Goal: Task Accomplishment & Management: Use online tool/utility

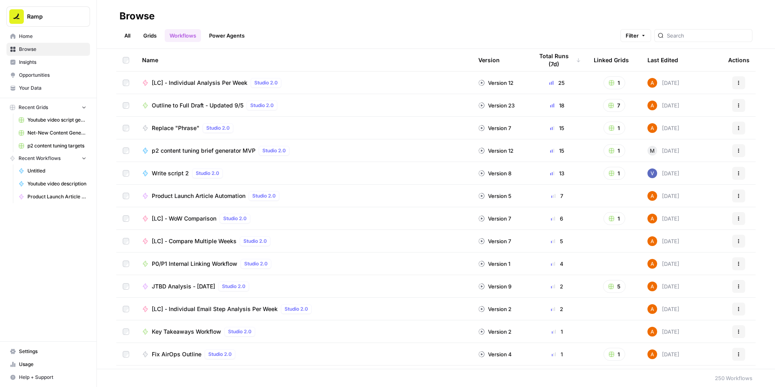
click at [204, 263] on span "P0/P1 Internal Linking Workflow" at bounding box center [195, 264] width 86 height 8
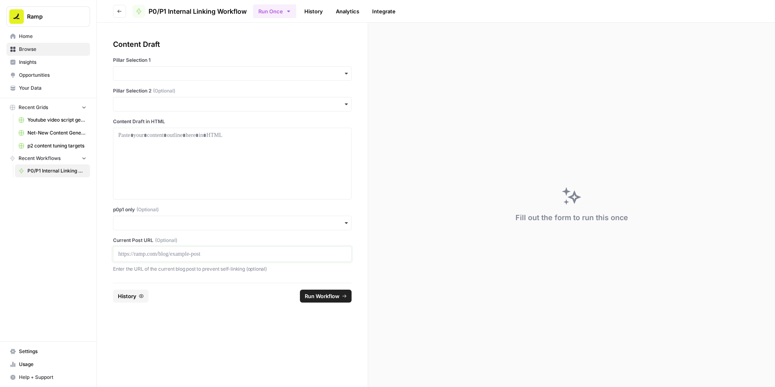
click at [237, 255] on p at bounding box center [232, 254] width 228 height 8
click at [207, 223] on input "p0p1 only (Optional)" at bounding box center [232, 223] width 228 height 8
click at [137, 245] on div "Yes" at bounding box center [232, 244] width 238 height 15
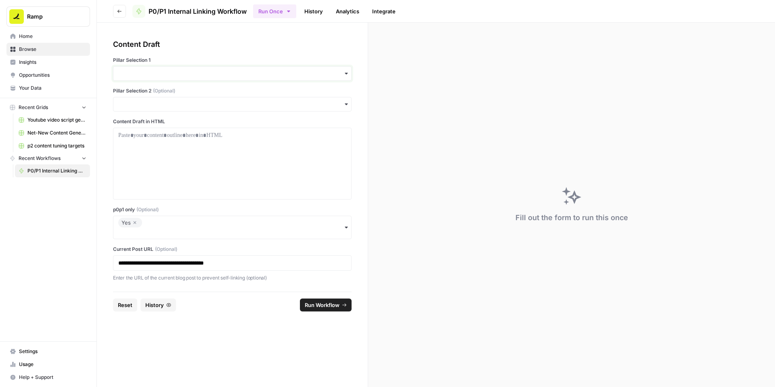
click at [193, 75] on input "Pillar Selection 1" at bounding box center [232, 73] width 228 height 8
click at [168, 98] on div "Accounts Payable" at bounding box center [232, 95] width 238 height 15
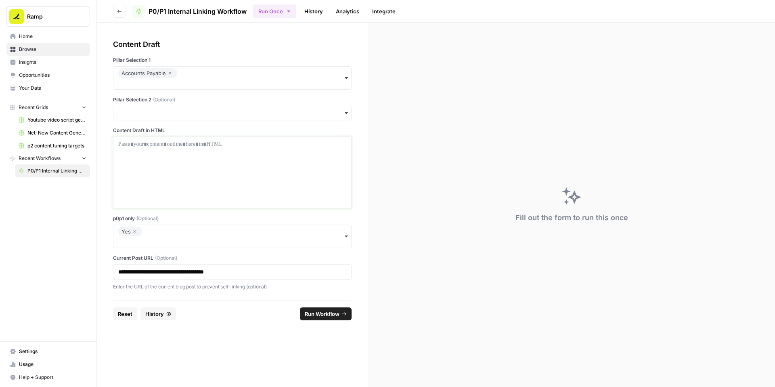
click at [154, 155] on div at bounding box center [232, 172] width 228 height 65
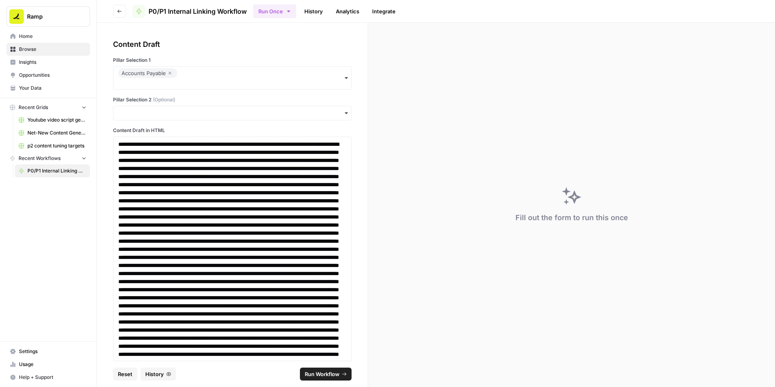
click at [311, 371] on span "Run Workflow" at bounding box center [322, 374] width 35 height 8
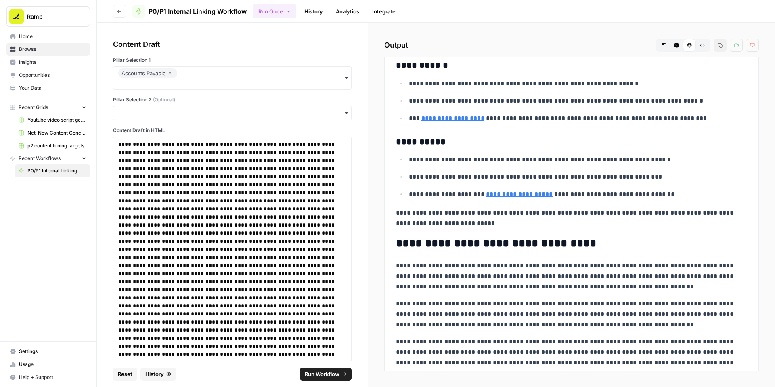
scroll to position [3982, 0]
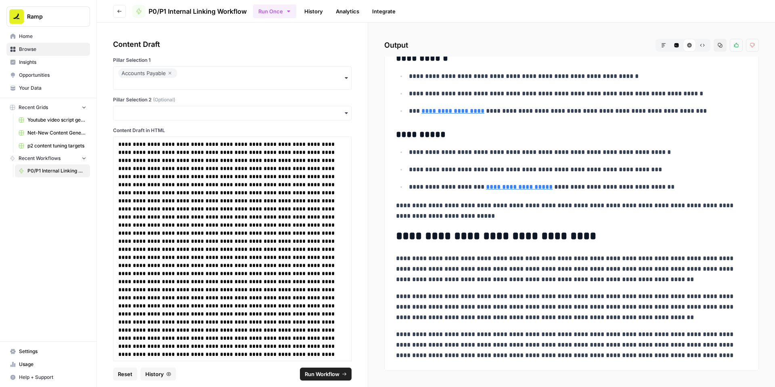
click at [719, 47] on icon "button" at bounding box center [720, 45] width 5 height 5
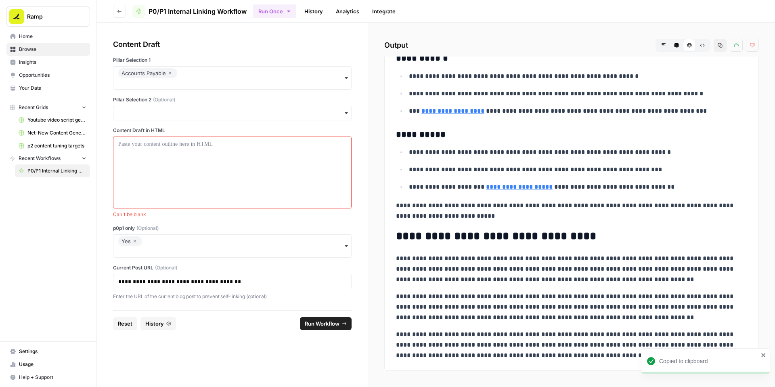
click at [135, 242] on icon "button" at bounding box center [134, 241] width 5 height 10
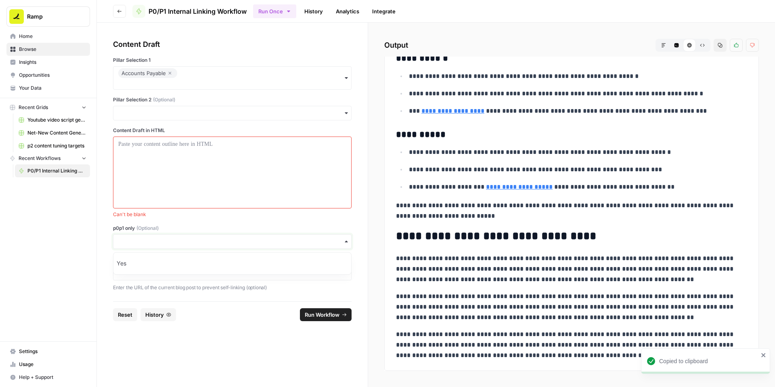
click at [149, 238] on input "p0p1 only (Optional)" at bounding box center [232, 241] width 228 height 8
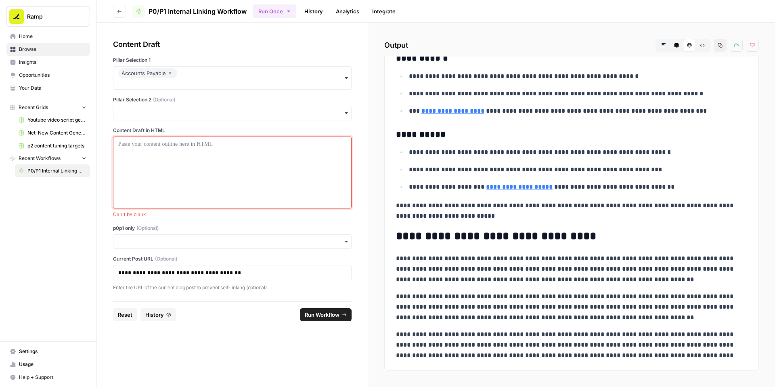
click at [183, 169] on div at bounding box center [232, 172] width 228 height 65
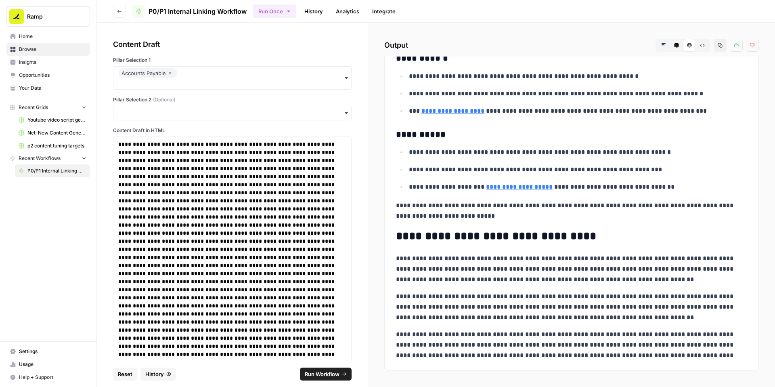
click at [320, 372] on span "Run Workflow" at bounding box center [322, 374] width 35 height 8
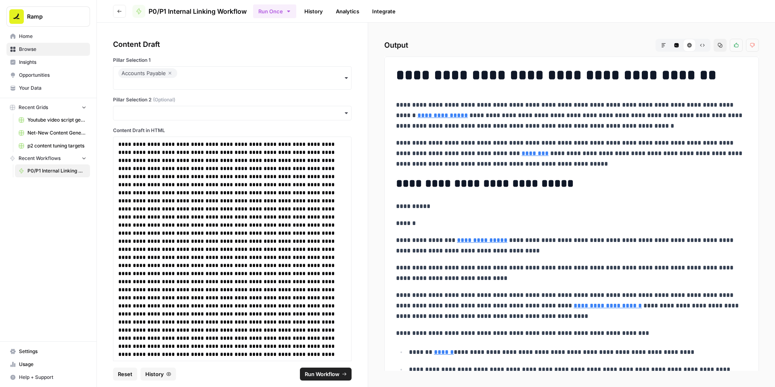
click at [603, 204] on p "**********" at bounding box center [571, 206] width 351 height 10
click at [721, 46] on icon "button" at bounding box center [720, 45] width 5 height 5
